Goal: Find contact information: Find contact information

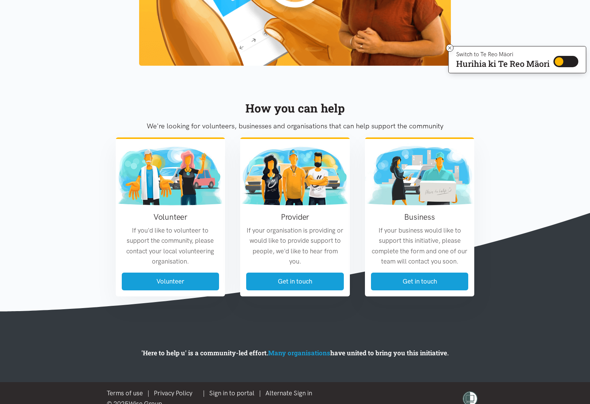
scroll to position [810, 0]
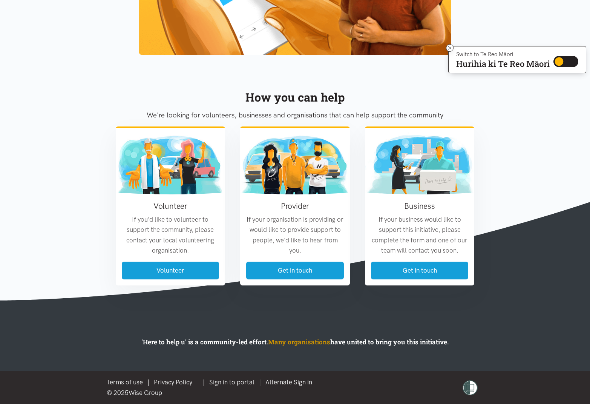
click at [301, 339] on link "Many organisations" at bounding box center [299, 341] width 62 height 9
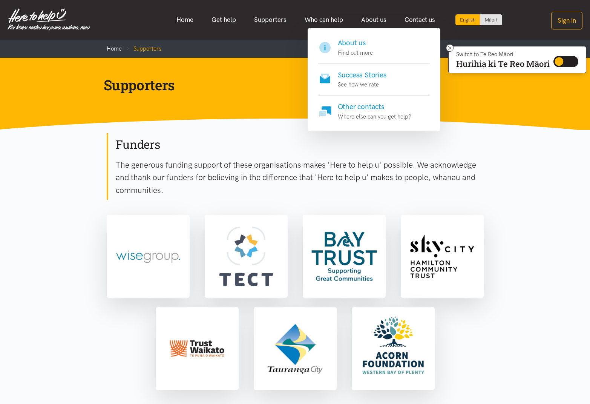
click at [364, 106] on h4 "Other contacts" at bounding box center [375, 106] width 74 height 11
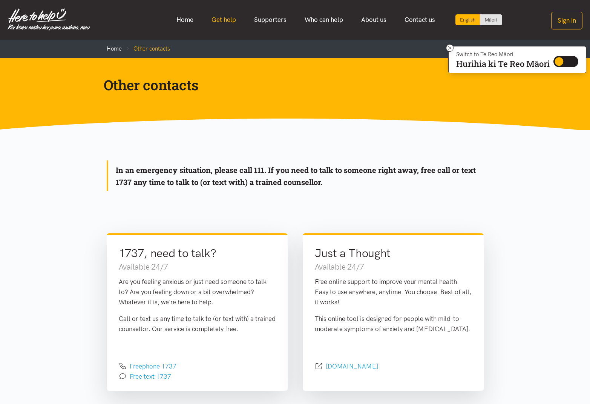
click at [226, 18] on link "Get help" at bounding box center [224, 20] width 43 height 16
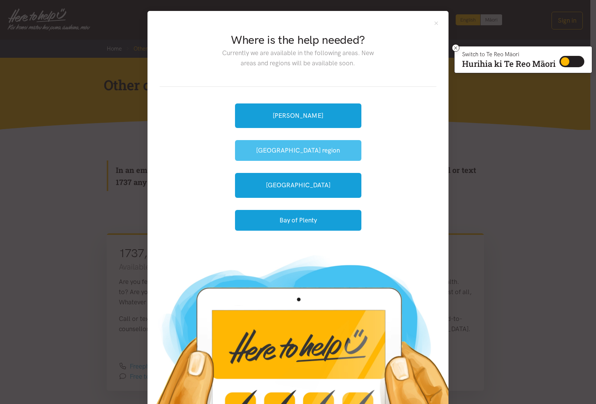
click at [321, 151] on button "[GEOGRAPHIC_DATA] region" at bounding box center [298, 150] width 126 height 21
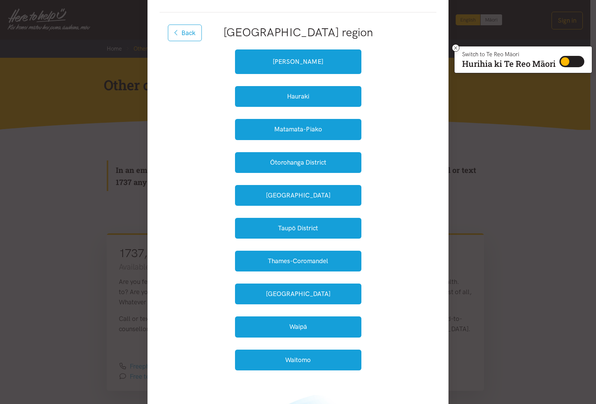
scroll to position [38, 0]
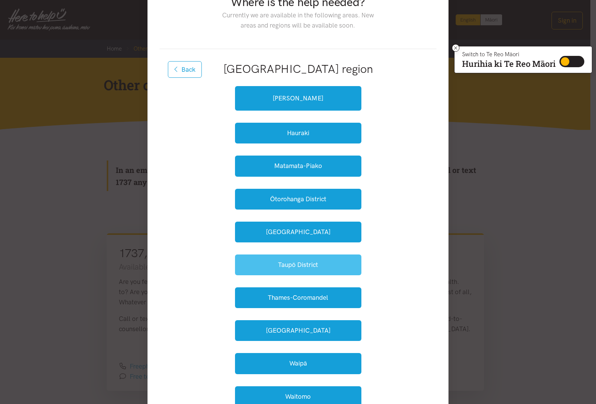
click at [294, 263] on button "Taupō District" at bounding box center [298, 264] width 126 height 21
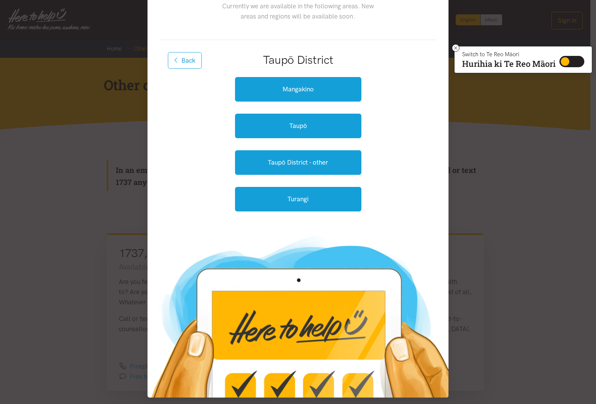
scroll to position [51, 0]
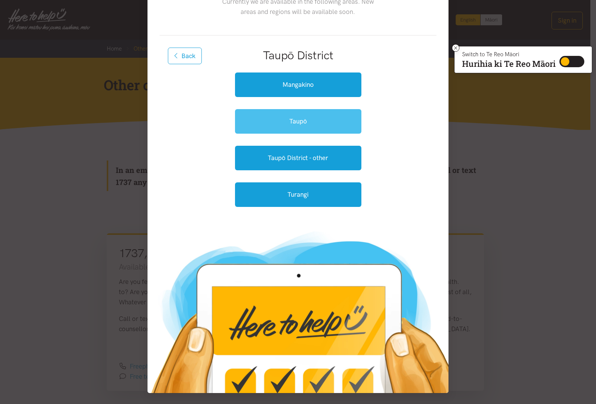
click at [294, 120] on link "Taupō" at bounding box center [298, 121] width 126 height 25
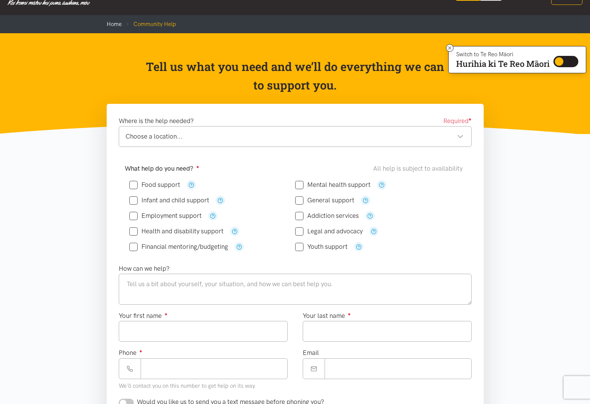
scroll to position [38, 0]
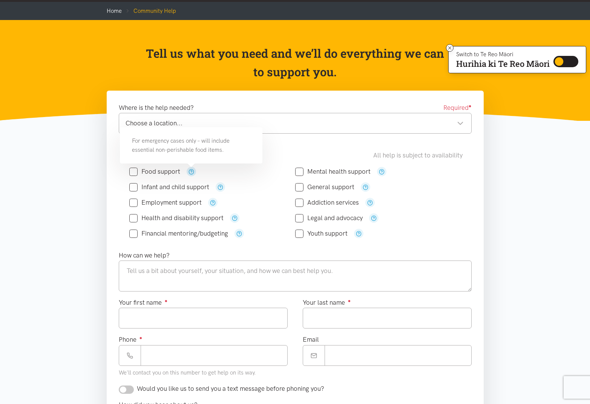
click at [192, 172] on icon "button" at bounding box center [192, 172] width 6 height 6
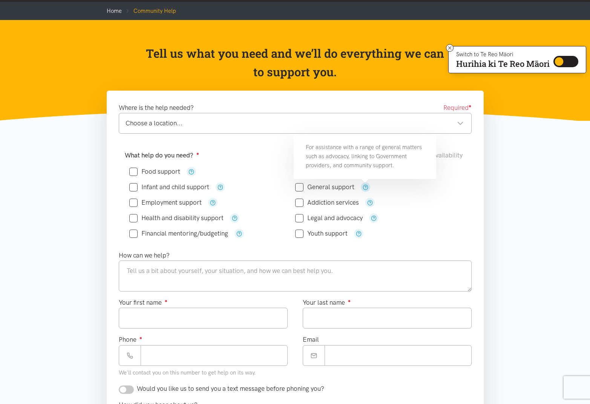
click at [364, 187] on icon "button" at bounding box center [366, 187] width 6 height 6
click at [372, 218] on icon "button" at bounding box center [374, 218] width 6 height 6
